Goal: Task Accomplishment & Management: Use online tool/utility

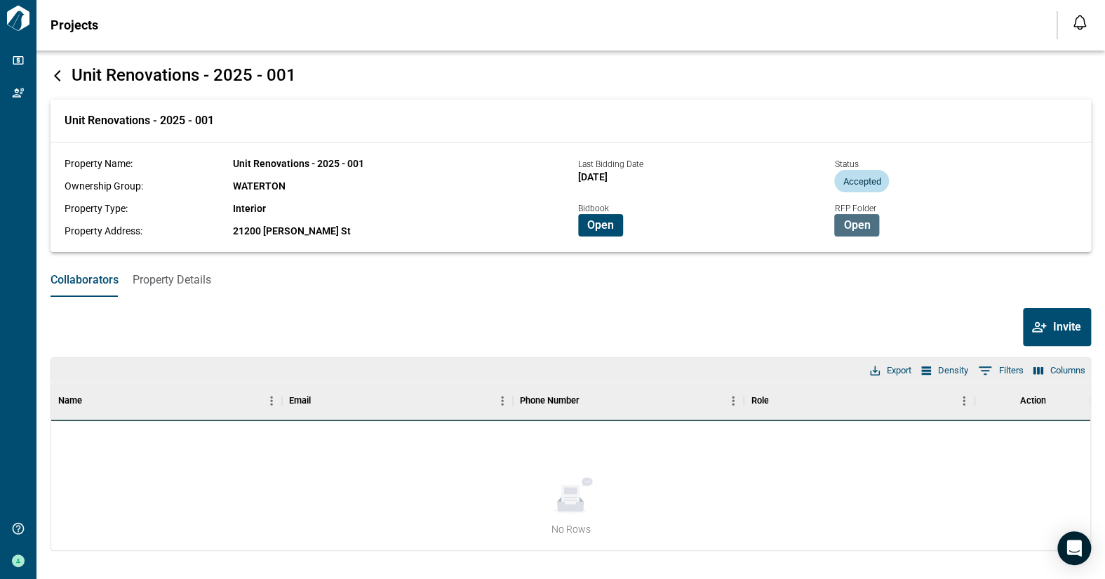
click at [857, 229] on span "Open" at bounding box center [856, 225] width 27 height 14
click at [852, 225] on span "Open" at bounding box center [856, 225] width 27 height 14
click at [596, 227] on span "Open" at bounding box center [600, 225] width 27 height 14
